Goal: Transaction & Acquisition: Purchase product/service

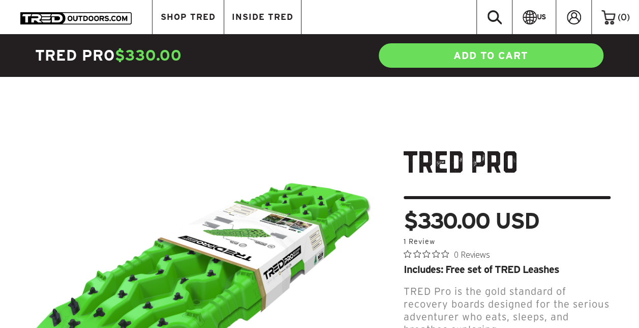
click at [184, 17] on span "SHOP TRED" at bounding box center [188, 17] width 55 height 9
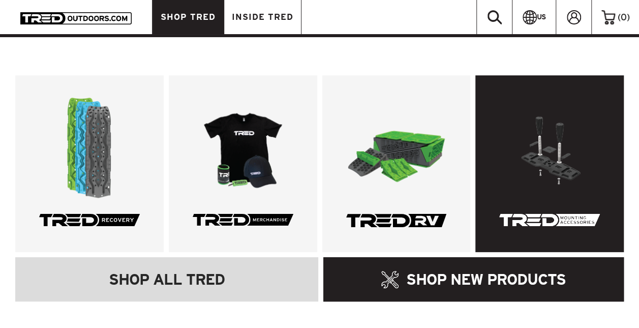
click at [549, 151] on link at bounding box center [549, 163] width 148 height 176
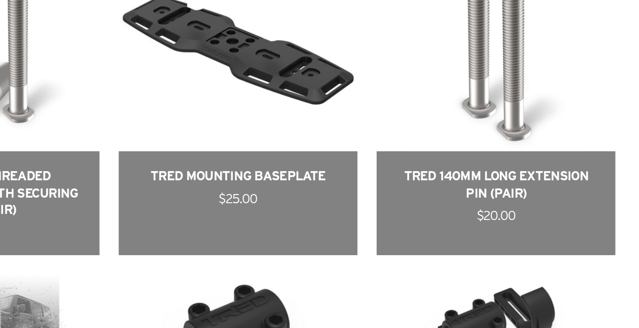
scroll to position [489, 0]
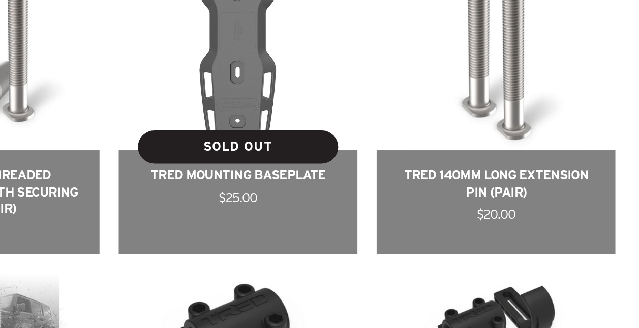
click at [279, 219] on link at bounding box center [320, 132] width 190 height 272
